Goal: Task Accomplishment & Management: Complete application form

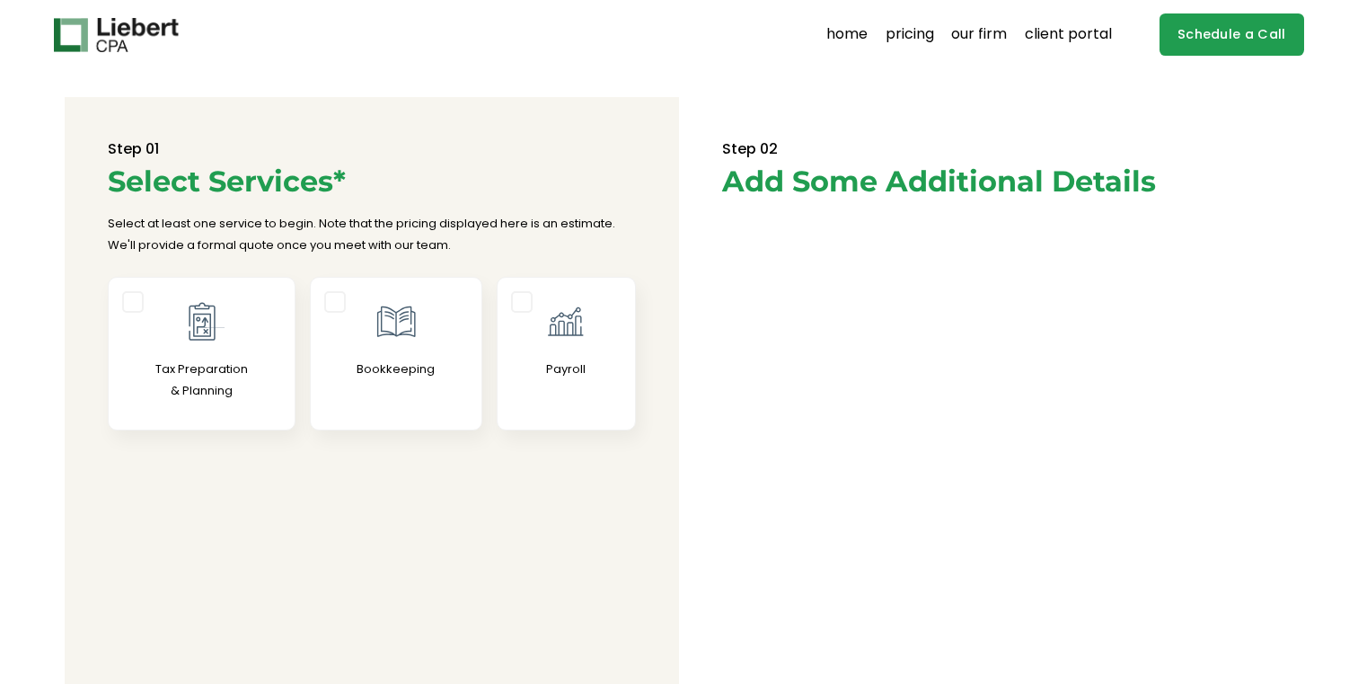
click at [217, 246] on p "Select at least one service to begin. Note that the pricing displayed here is a…" at bounding box center [372, 234] width 528 height 42
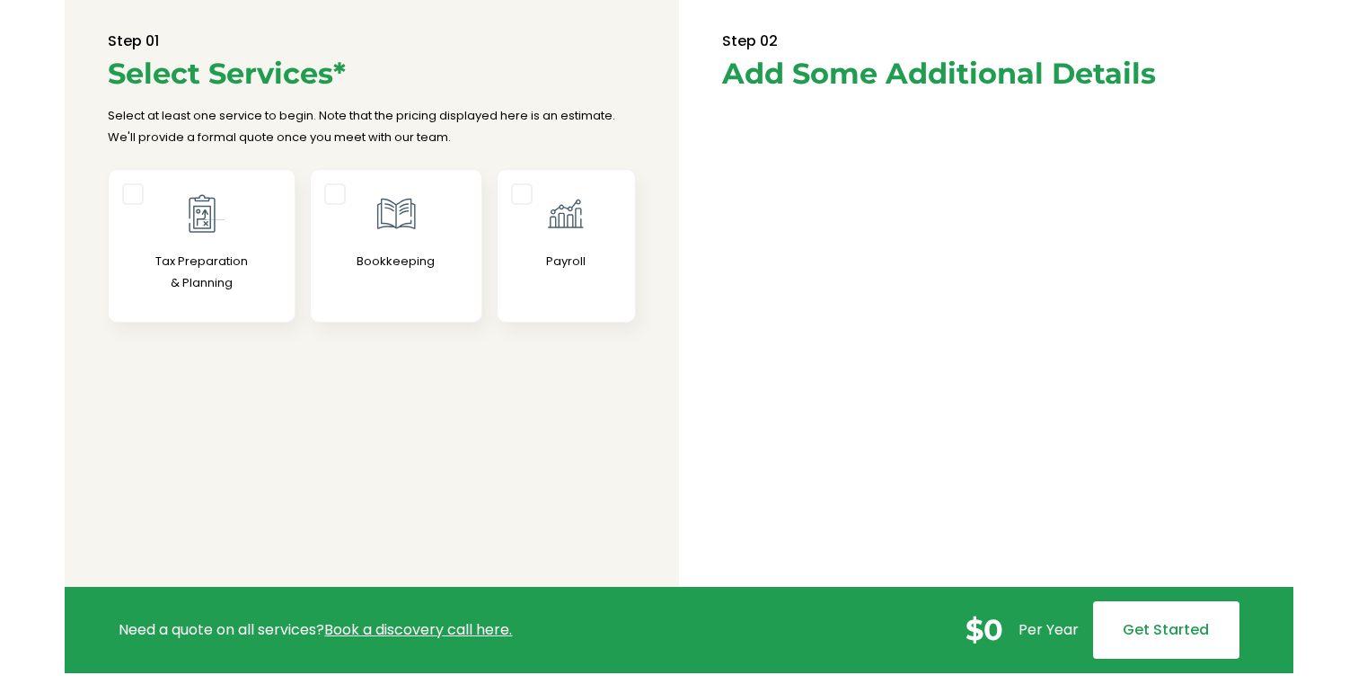
scroll to position [110, 0]
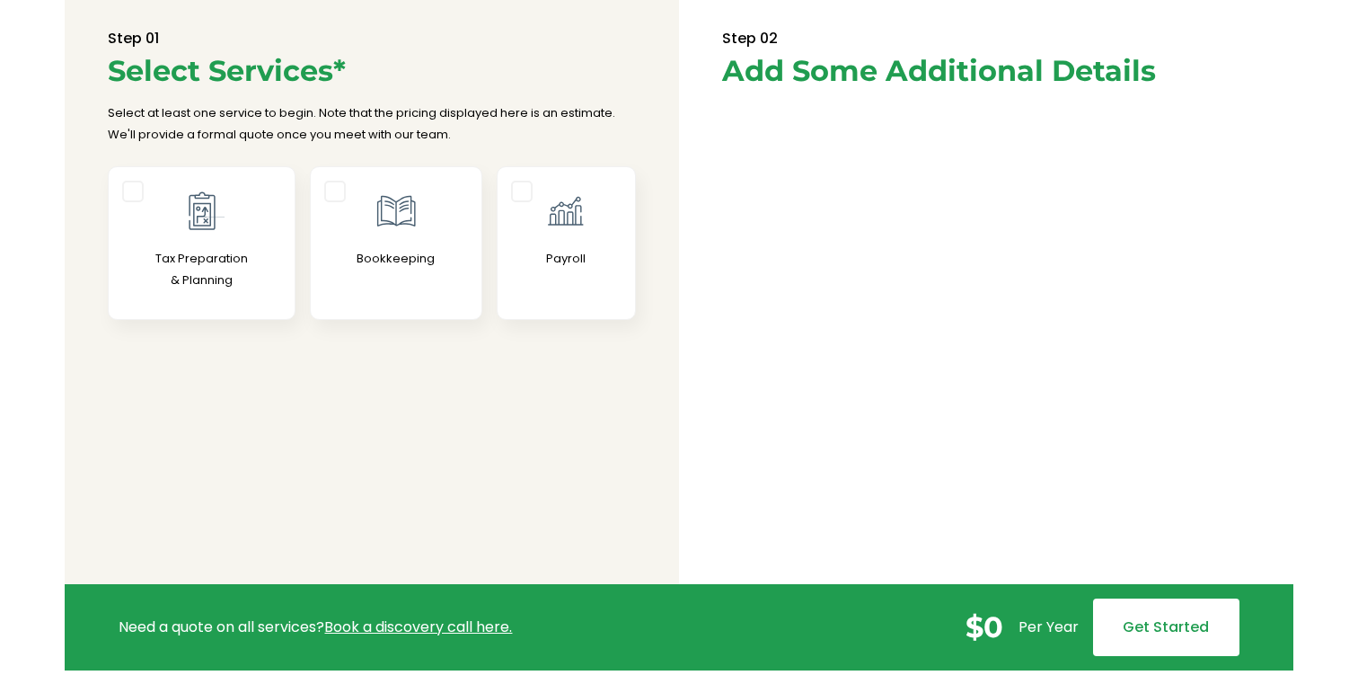
click at [207, 209] on icon at bounding box center [202, 211] width 45 height 45
click at [0, 0] on input "Tax Preparation & Planning" at bounding box center [0, 0] width 0 height 0
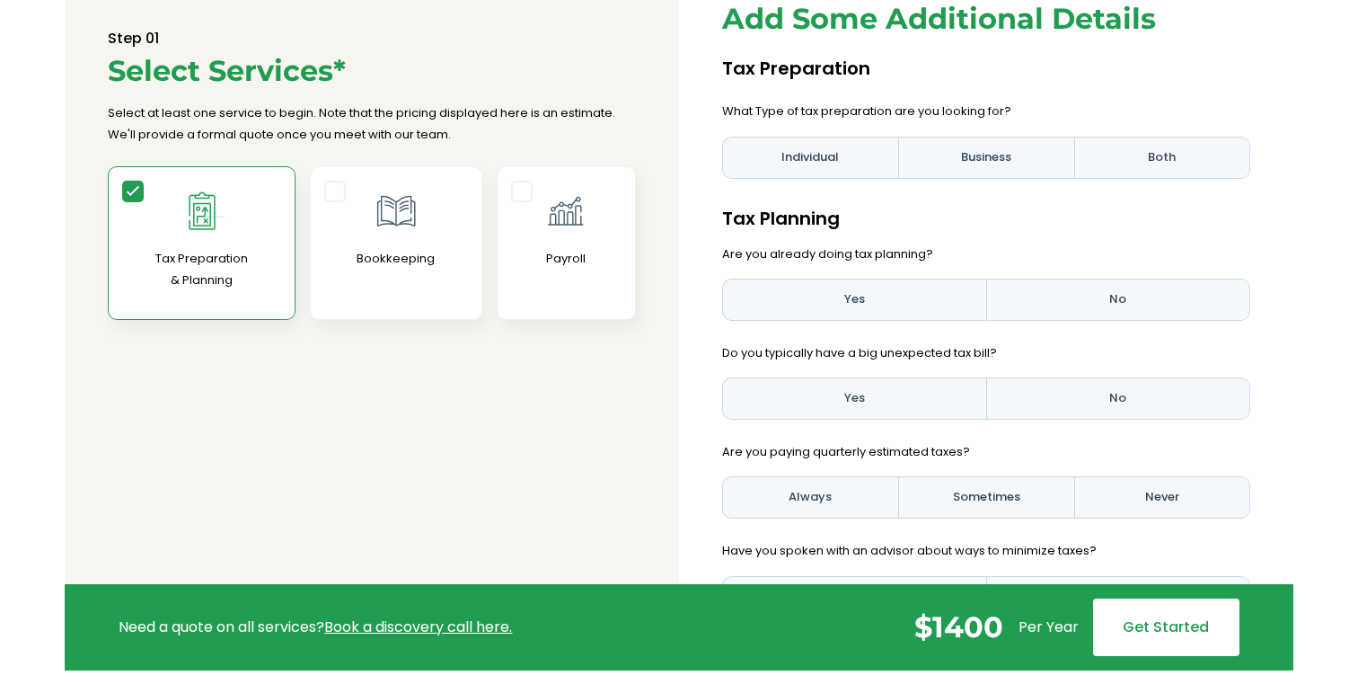
scroll to position [128, 0]
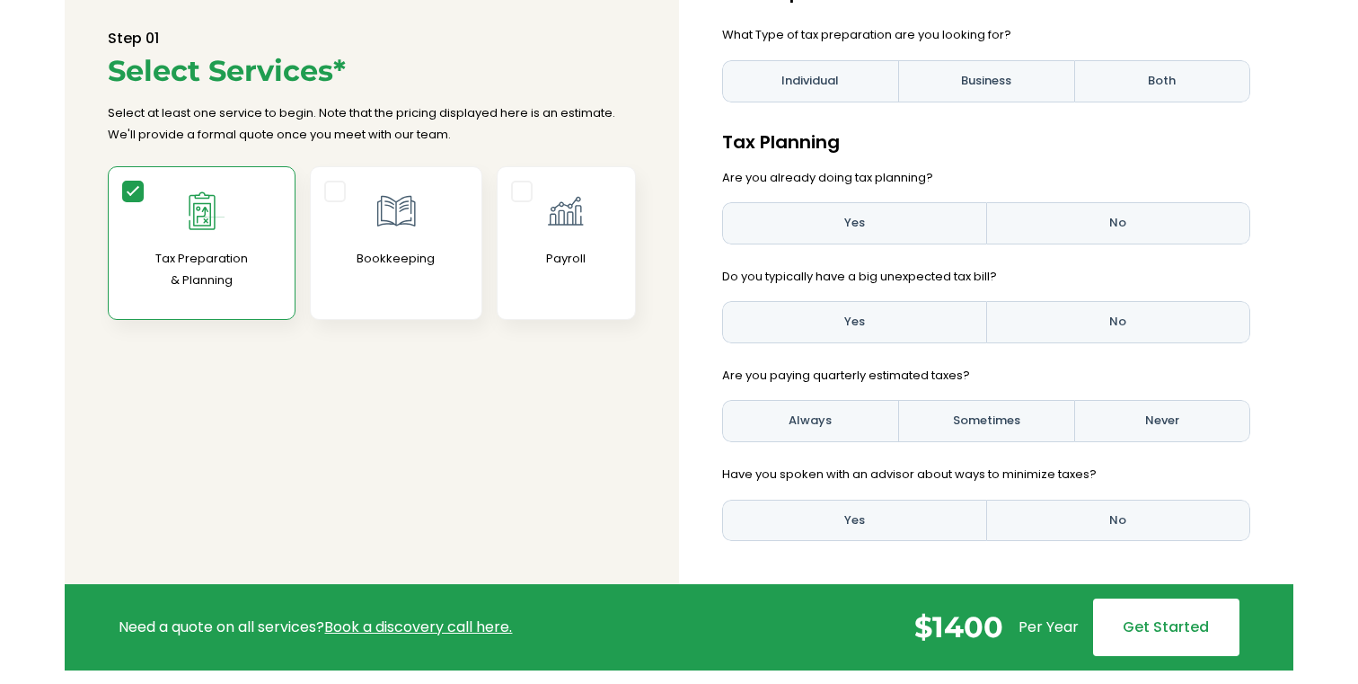
click at [920, 221] on label "Yes" at bounding box center [854, 223] width 264 height 42
click at [0, 0] on input "Yes" at bounding box center [0, 0] width 0 height 0
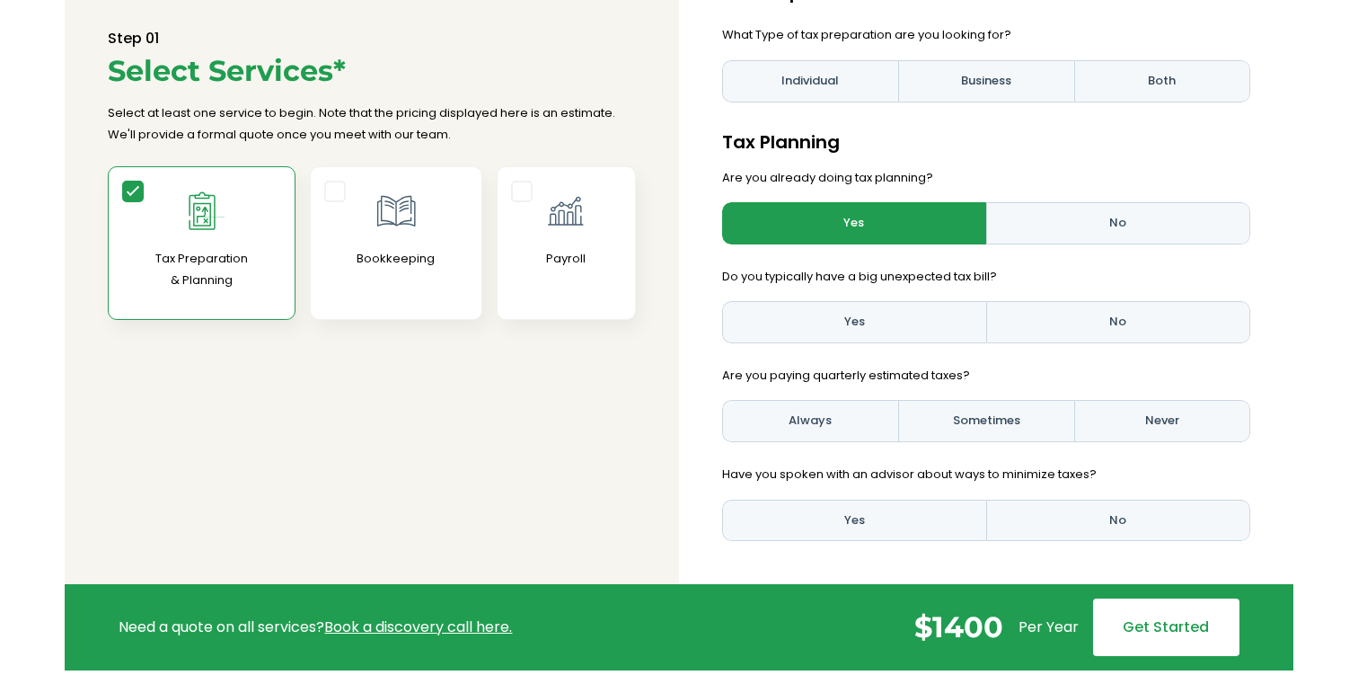
click at [917, 315] on label "Yes" at bounding box center [854, 322] width 264 height 42
click at [0, 0] on input "Yes" at bounding box center [0, 0] width 0 height 0
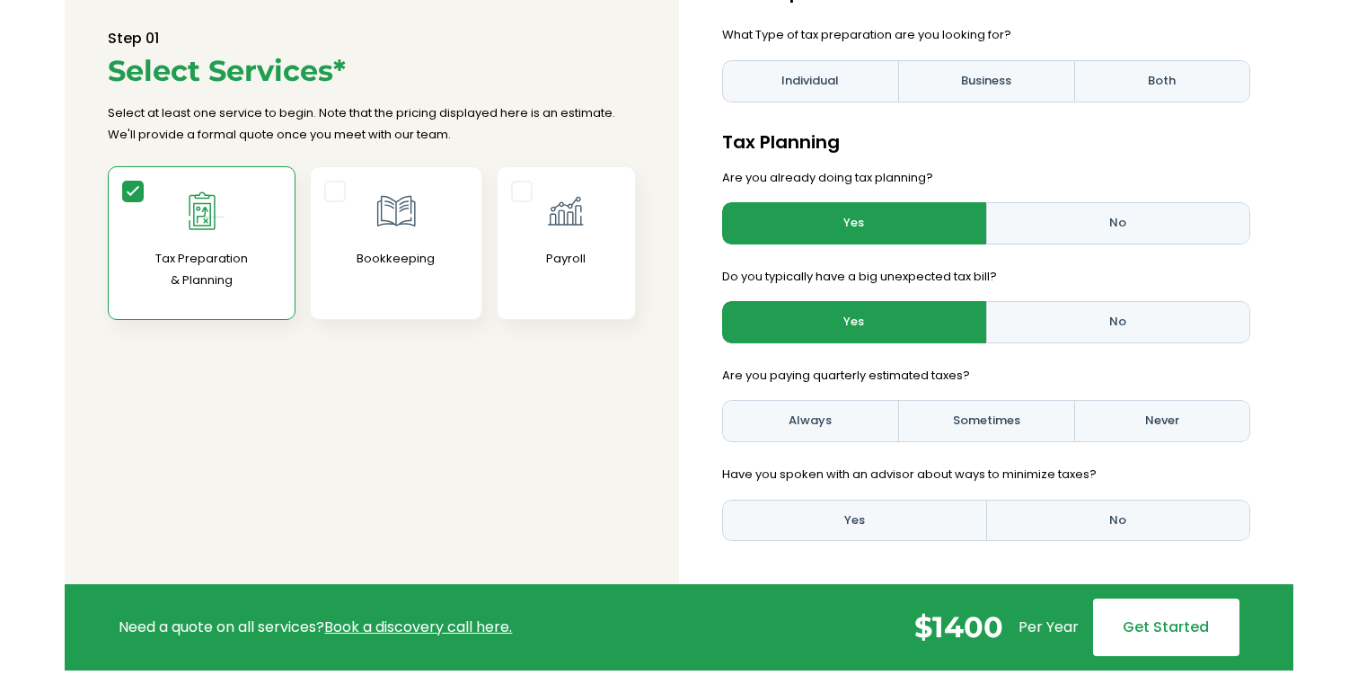
click at [864, 419] on label "Always" at bounding box center [810, 421] width 176 height 42
click at [0, 0] on input "Always" at bounding box center [0, 0] width 0 height 0
click at [984, 430] on label "Sometimes" at bounding box center [986, 421] width 176 height 42
click at [0, 0] on input "Sometimes" at bounding box center [0, 0] width 0 height 0
click at [925, 507] on label "Yes" at bounding box center [854, 520] width 264 height 42
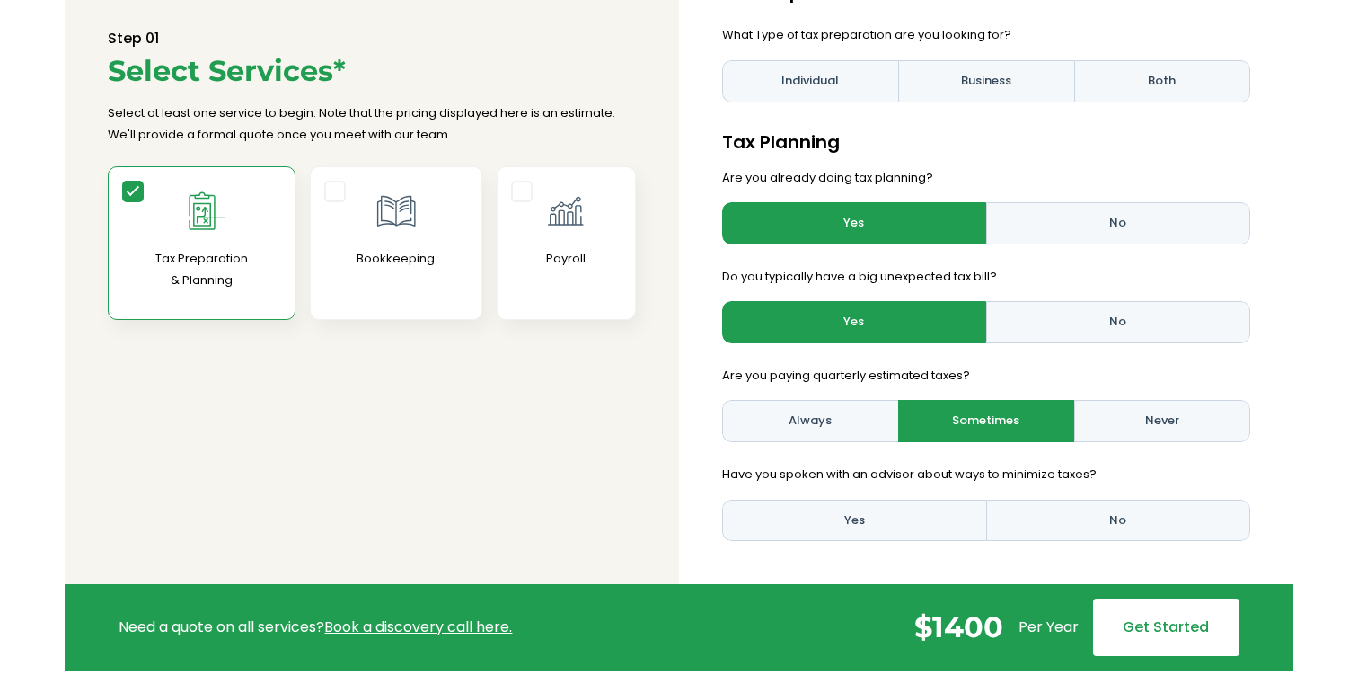
click at [0, 0] on input "Yes" at bounding box center [0, 0] width 0 height 0
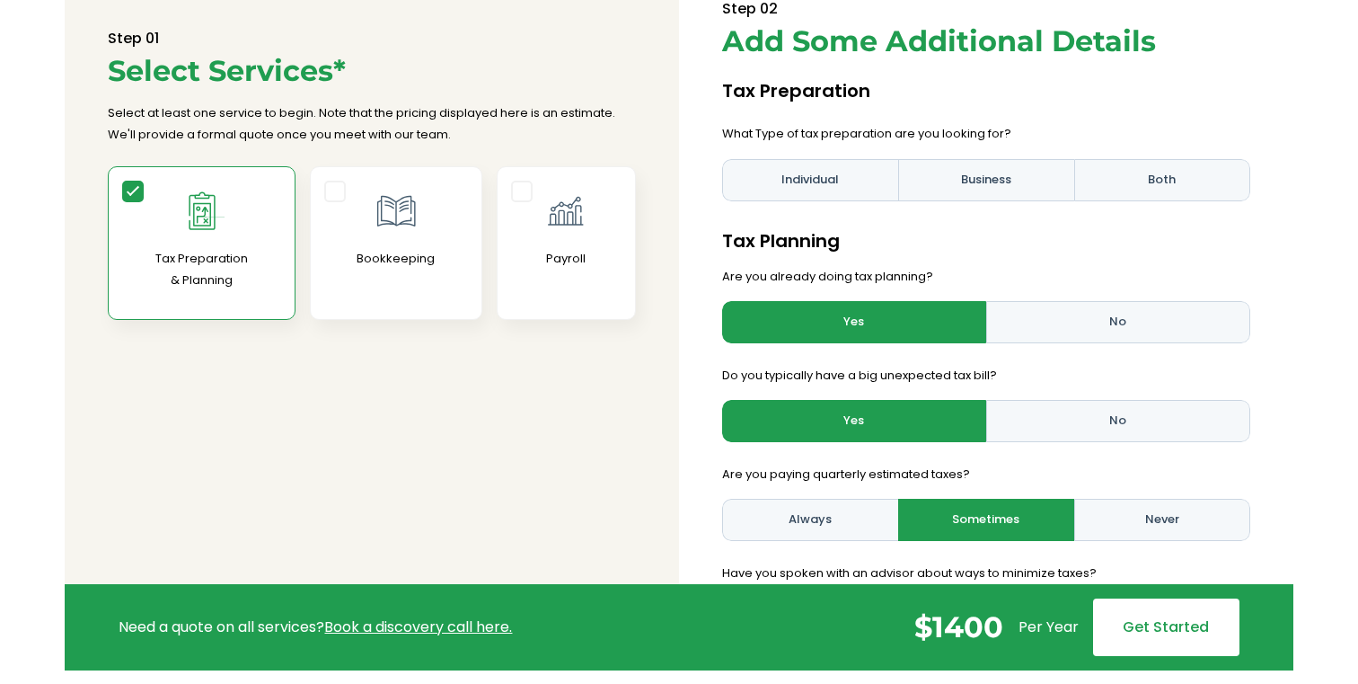
scroll to position [0, 0]
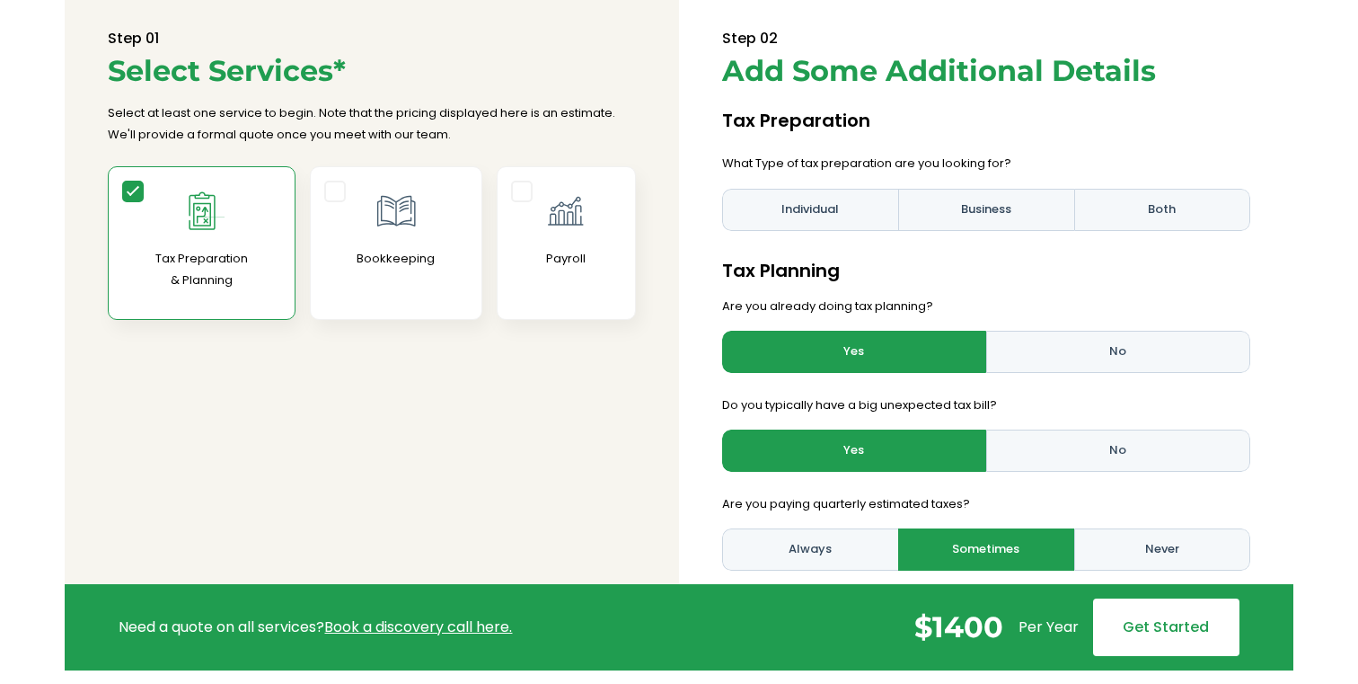
click at [861, 214] on label "Individual" at bounding box center [810, 210] width 176 height 42
click at [0, 0] on input "Individual" at bounding box center [0, 0] width 0 height 0
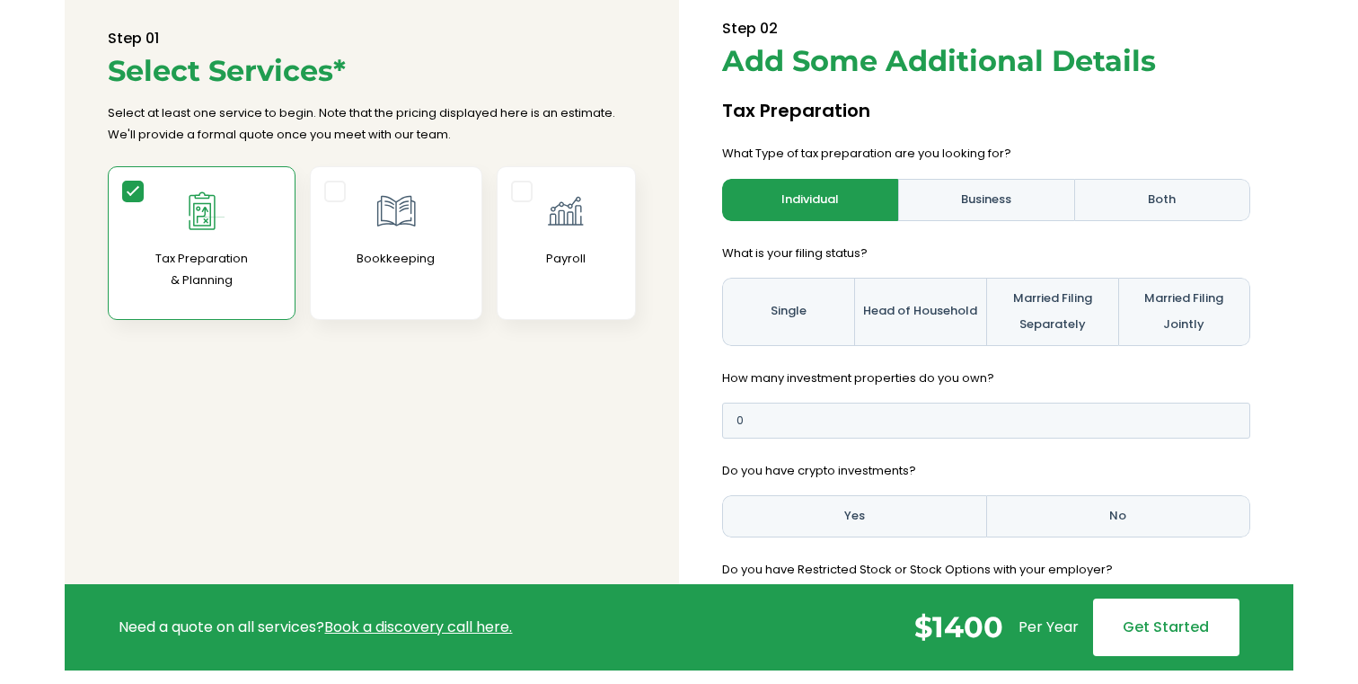
scroll to position [16, 0]
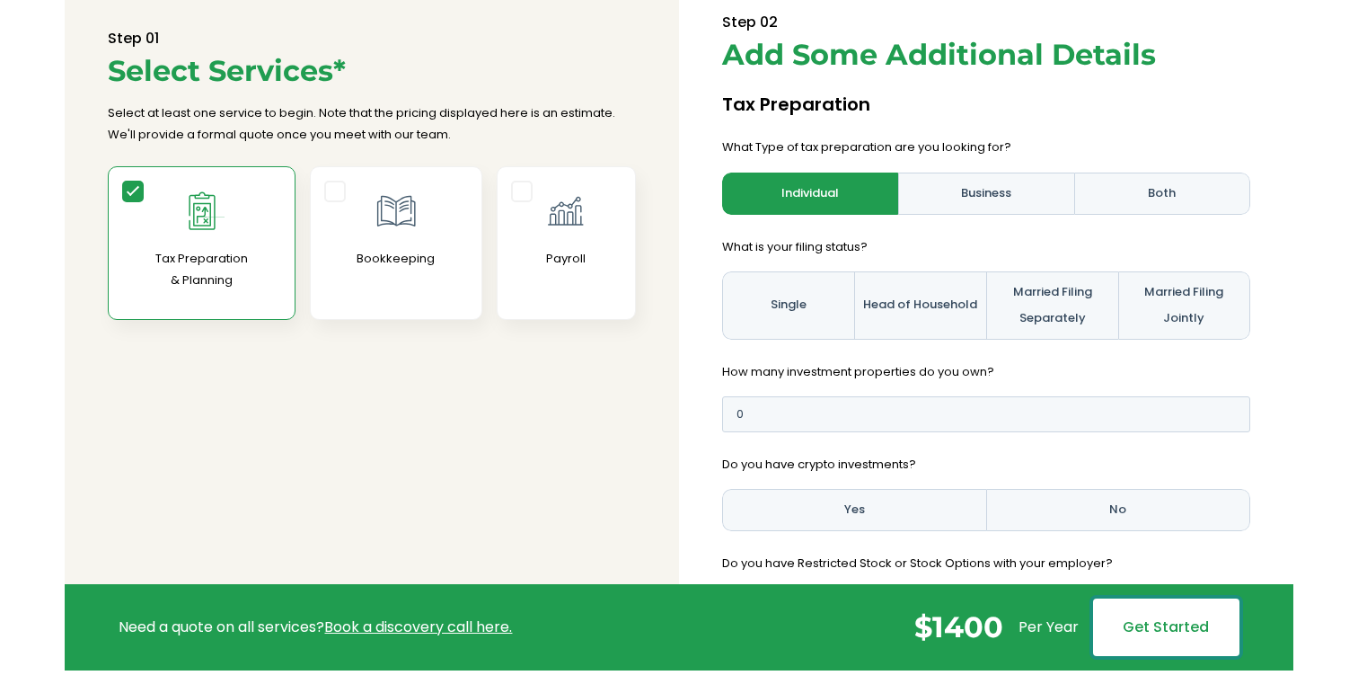
click at [1145, 631] on link "Get Started" at bounding box center [1166, 626] width 146 height 57
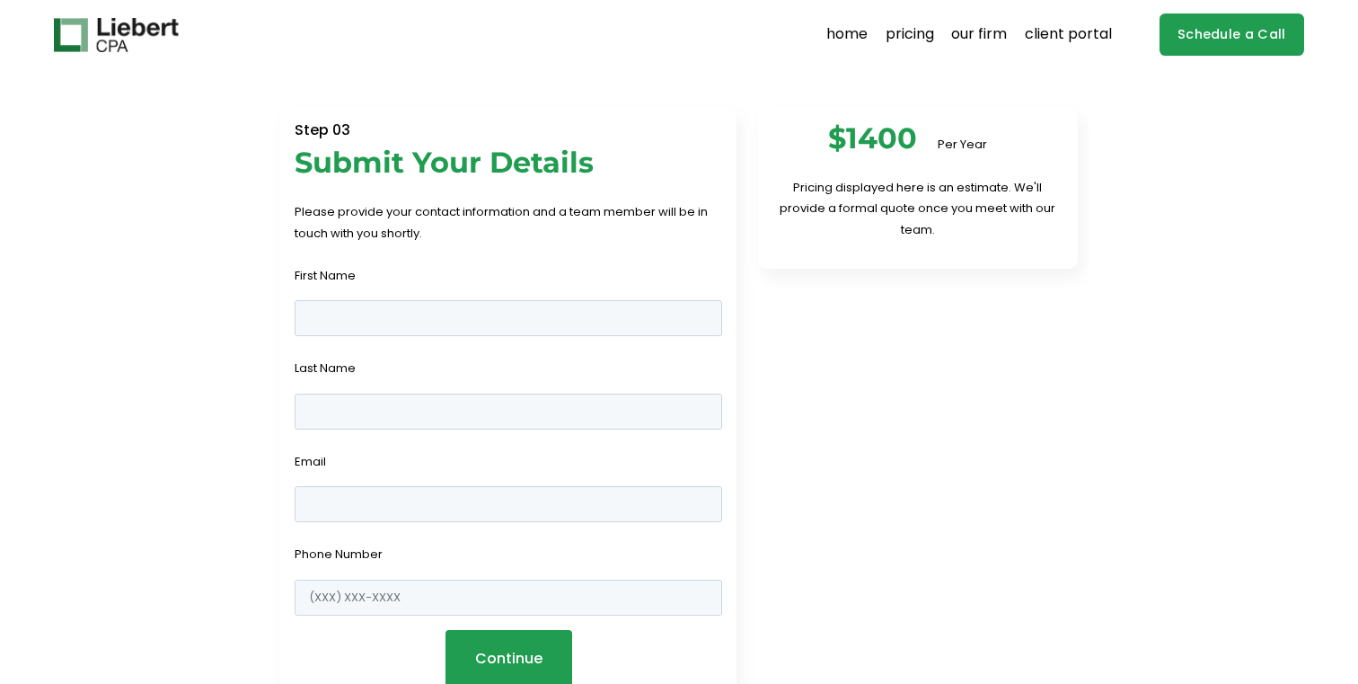
scroll to position [60, 0]
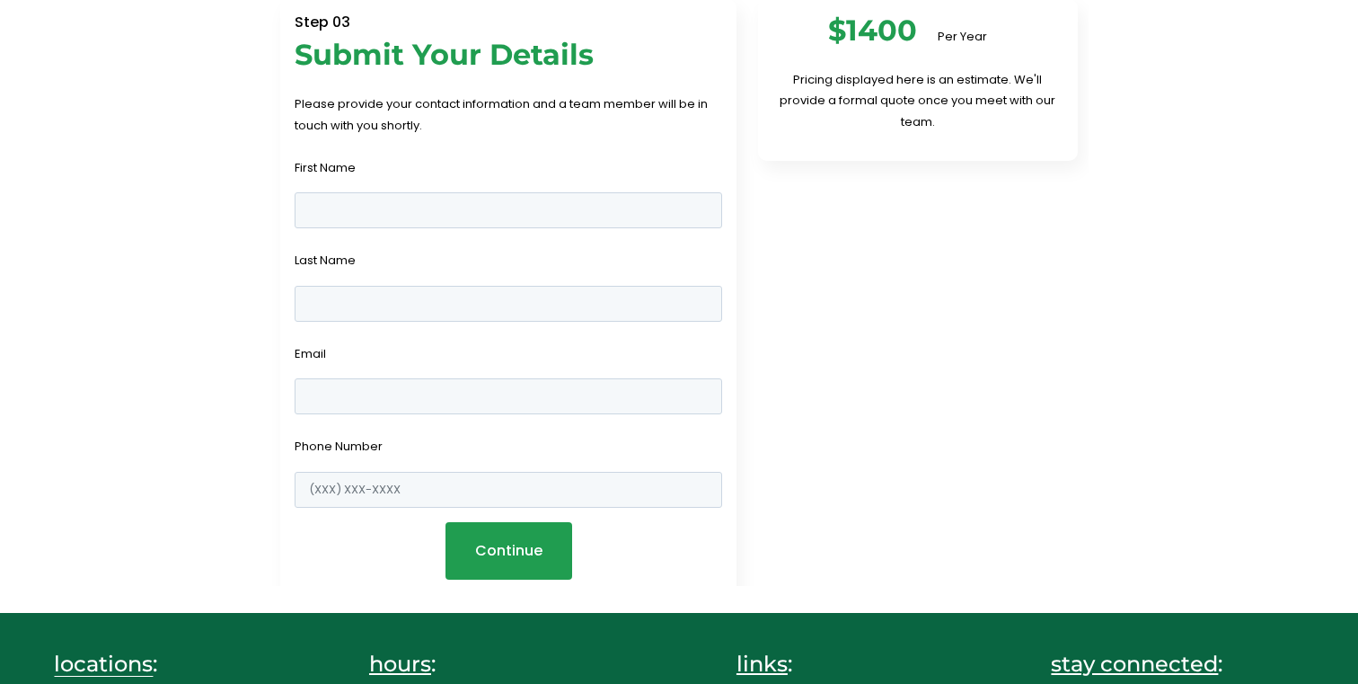
scroll to position [110, 0]
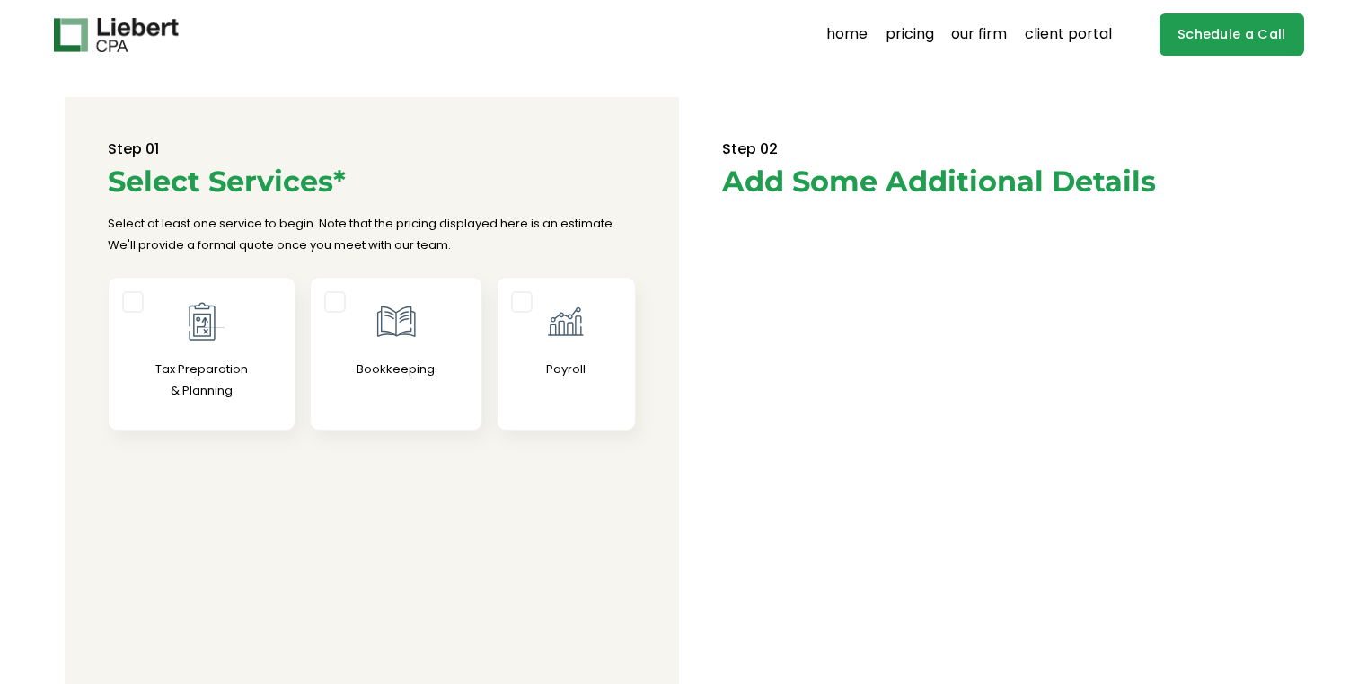
click at [382, 304] on icon at bounding box center [396, 321] width 45 height 45
click at [0, 0] on input "Bookkeeping" at bounding box center [0, 0] width 0 height 0
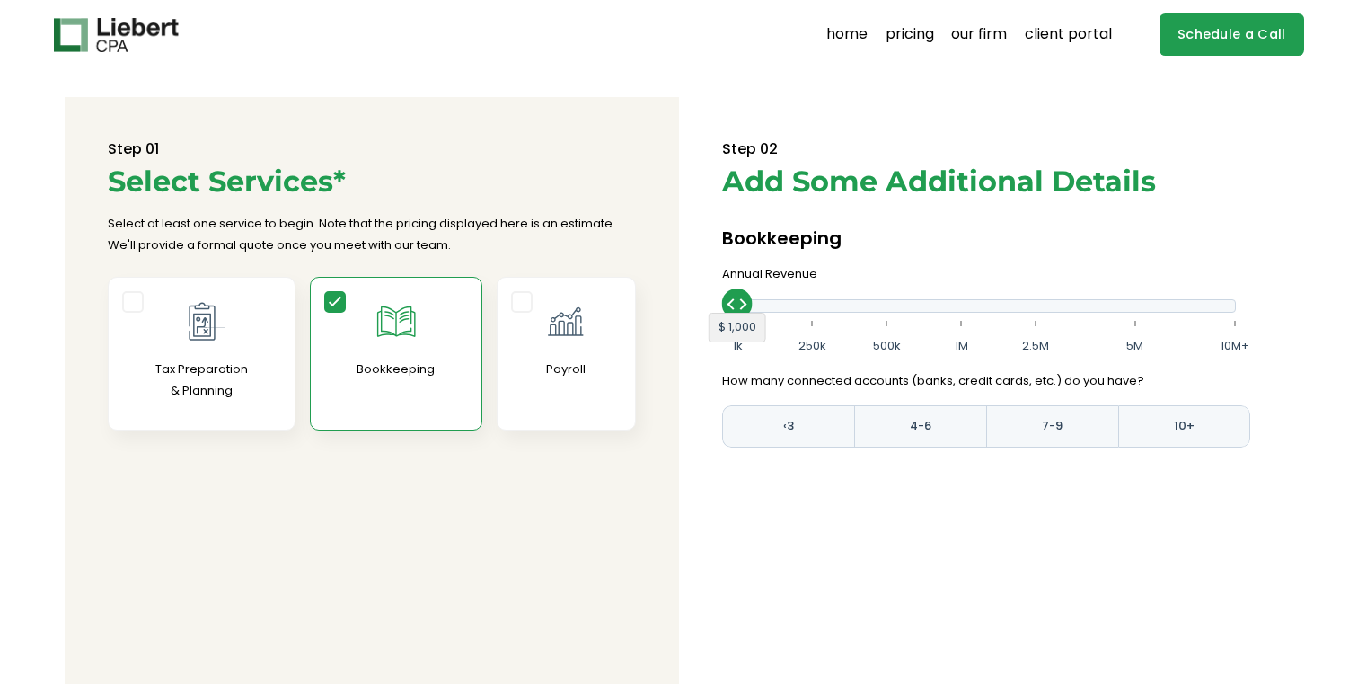
click at [679, 419] on div "← Back to options Step 02 Add Some Additional Details Tax Preparation What Type…" at bounding box center [986, 293] width 614 height 393
